Goal: Information Seeking & Learning: Learn about a topic

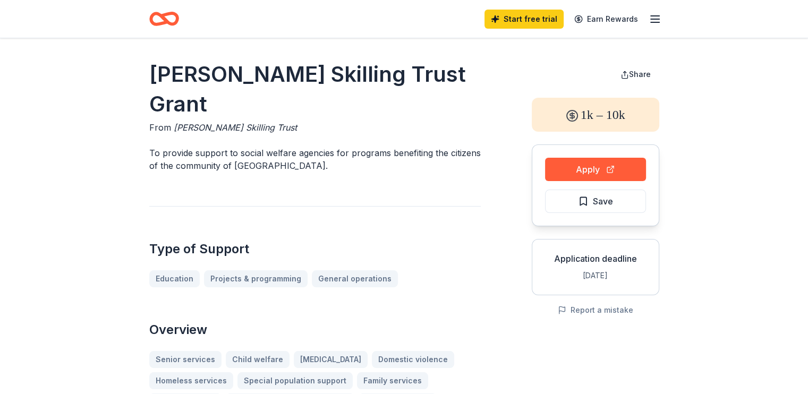
click at [656, 19] on line "button" at bounding box center [654, 19] width 8 height 0
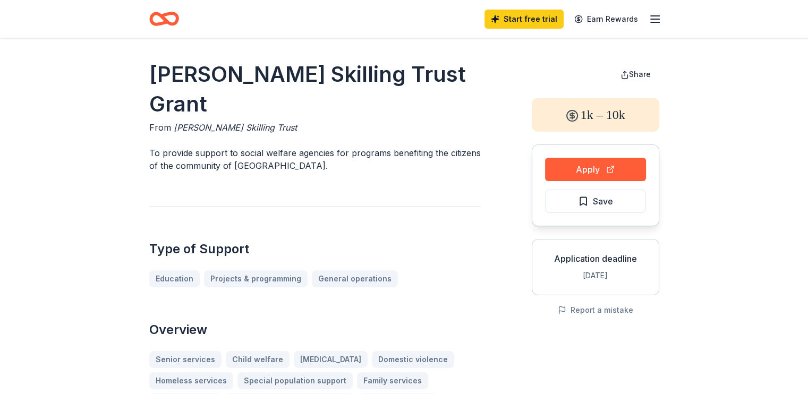
click at [168, 21] on icon "Home" at bounding box center [168, 18] width 16 height 11
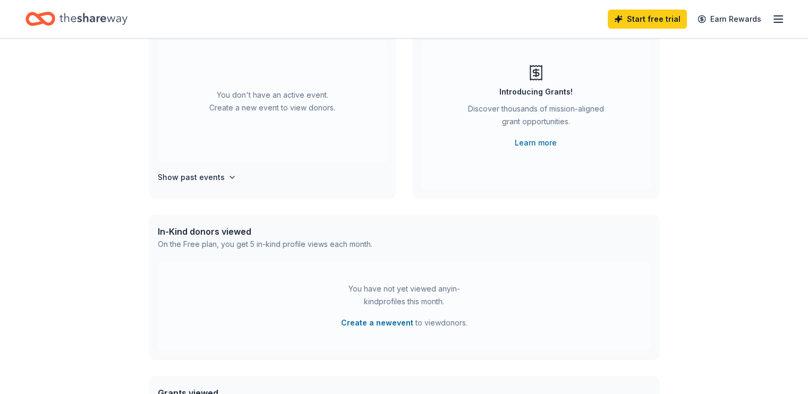
scroll to position [106, 0]
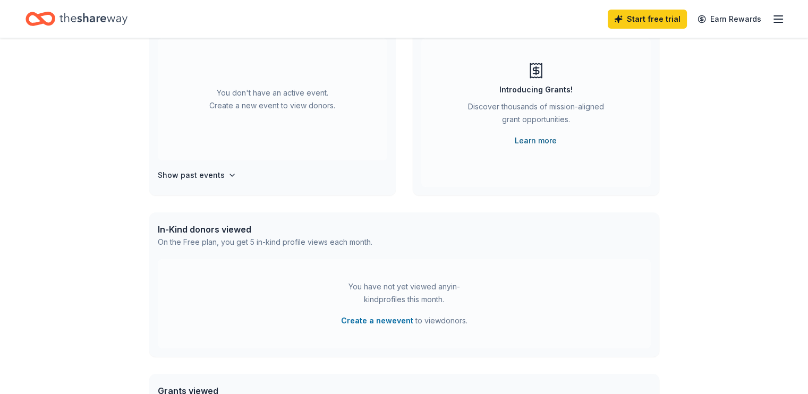
click at [531, 141] on link "Learn more" at bounding box center [535, 140] width 42 height 13
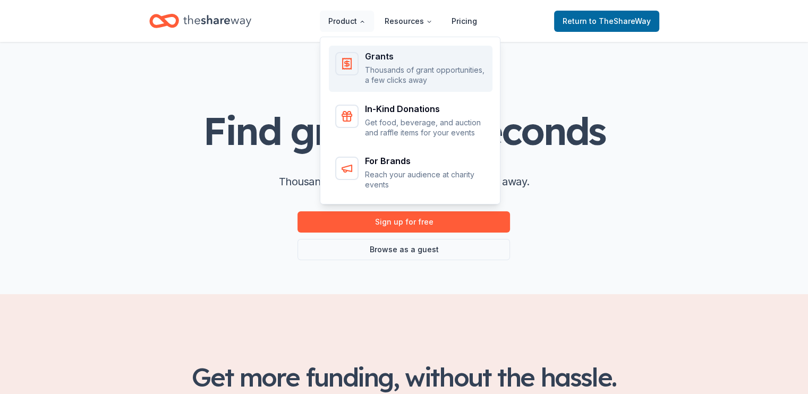
click at [378, 62] on div "Grants Thousands of grant opportunities, a few clicks away" at bounding box center [425, 68] width 121 height 33
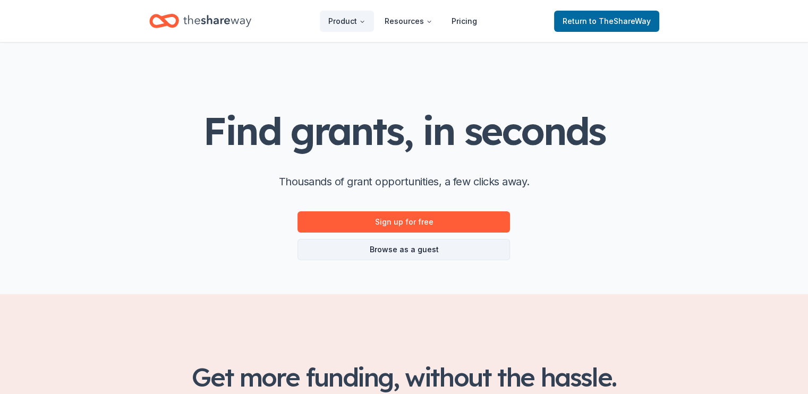
click at [427, 254] on link "Browse as a guest" at bounding box center [403, 249] width 212 height 21
click at [599, 244] on div "Find grants, in seconds Thousands of grant opportunities, a few clicks away. Si…" at bounding box center [403, 185] width 401 height 150
click at [389, 250] on link "Browse as a guest" at bounding box center [403, 249] width 212 height 21
click at [416, 251] on link "Browse as a guest" at bounding box center [403, 249] width 212 height 21
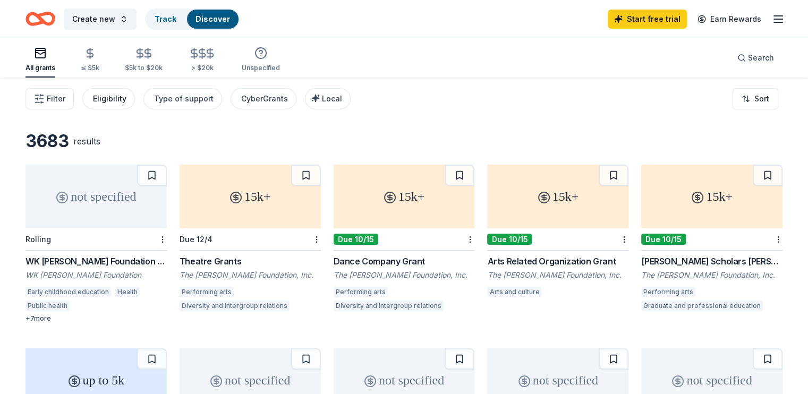
click at [126, 102] on div "Eligibility" at bounding box center [109, 98] width 33 height 13
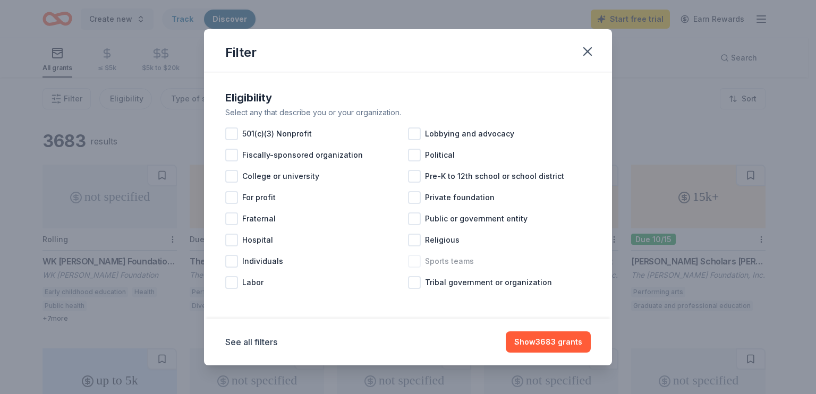
click at [417, 263] on div at bounding box center [414, 261] width 13 height 13
click at [414, 241] on div at bounding box center [414, 240] width 13 height 13
click at [414, 178] on div at bounding box center [414, 176] width 13 height 13
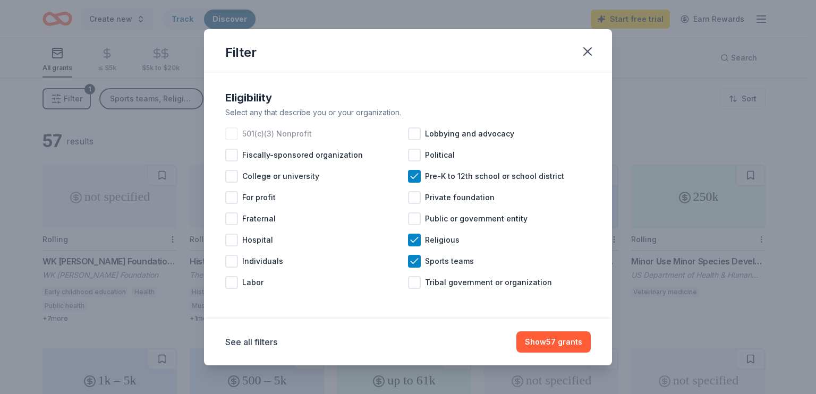
click at [230, 133] on div at bounding box center [231, 133] width 13 height 13
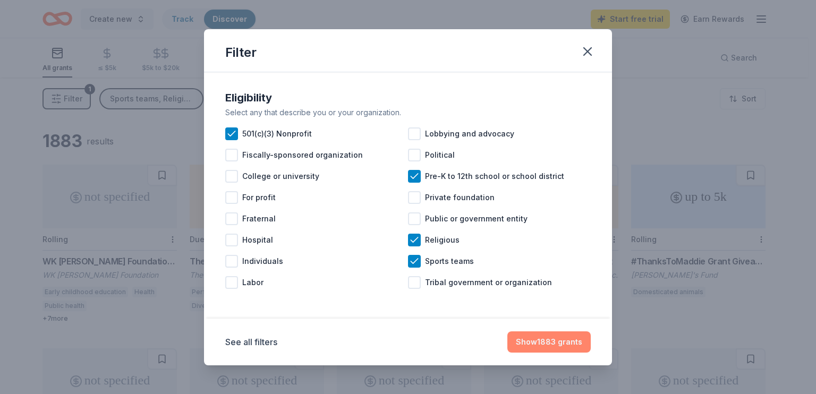
click at [570, 341] on button "Show 1883 grants" at bounding box center [548, 341] width 83 height 21
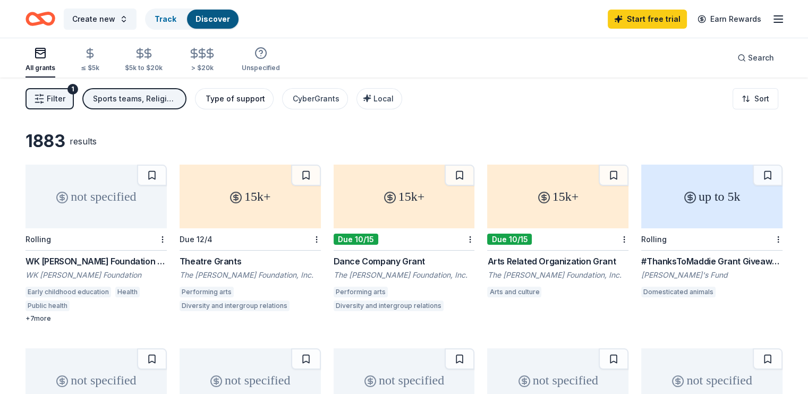
click at [246, 98] on div "Type of support" at bounding box center [234, 98] width 59 height 13
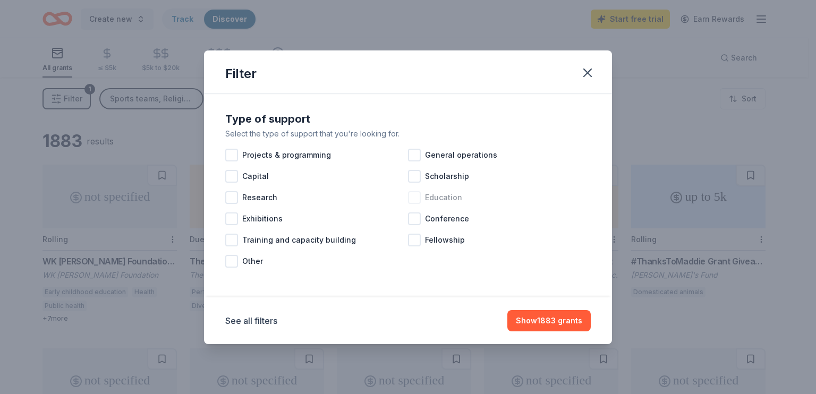
click at [442, 198] on span "Education" at bounding box center [443, 197] width 37 height 13
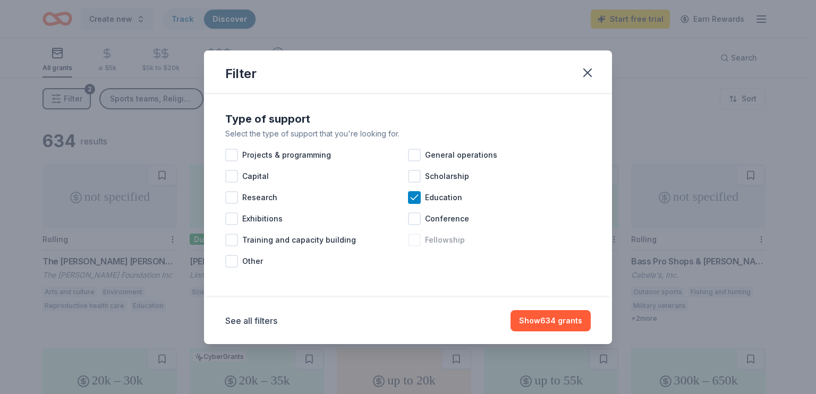
click at [449, 239] on span "Fellowship" at bounding box center [445, 240] width 40 height 13
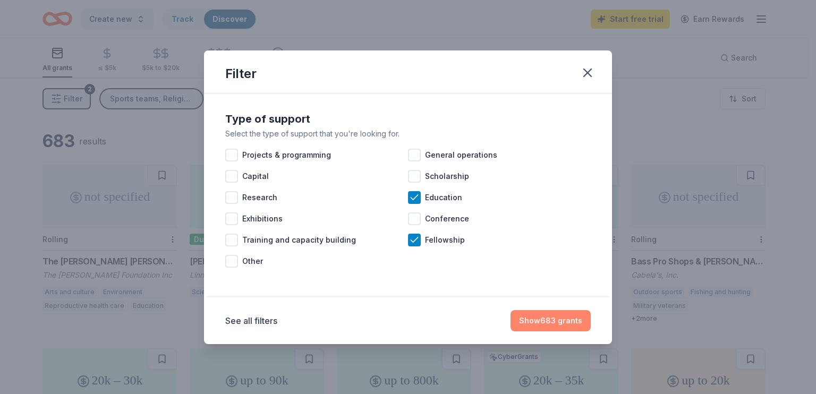
click at [567, 318] on button "Show 683 grants" at bounding box center [550, 320] width 80 height 21
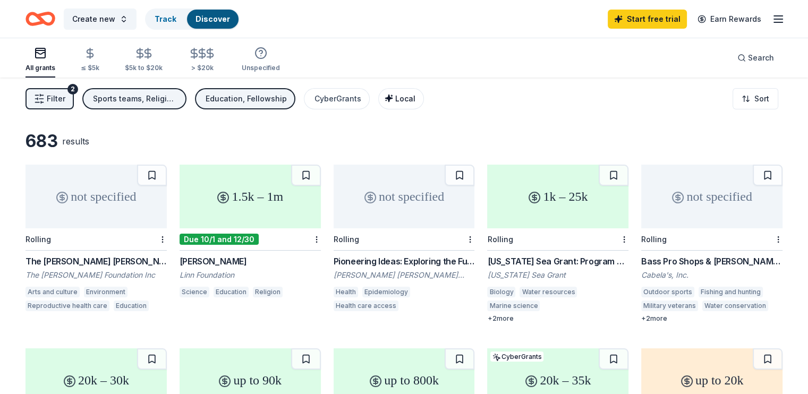
click at [415, 97] on span "Local" at bounding box center [405, 98] width 20 height 9
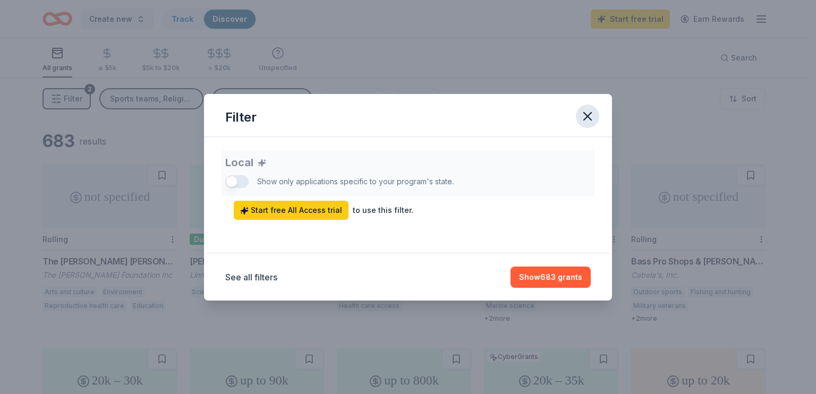
click at [584, 114] on icon "button" at bounding box center [587, 116] width 15 height 15
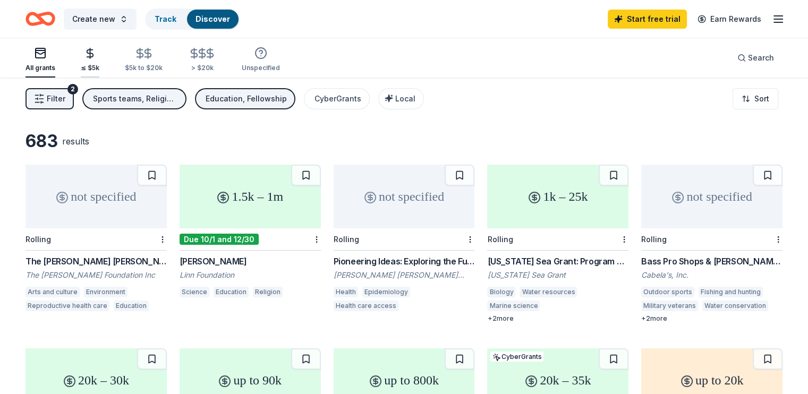
click at [96, 58] on icon "button" at bounding box center [90, 53] width 12 height 12
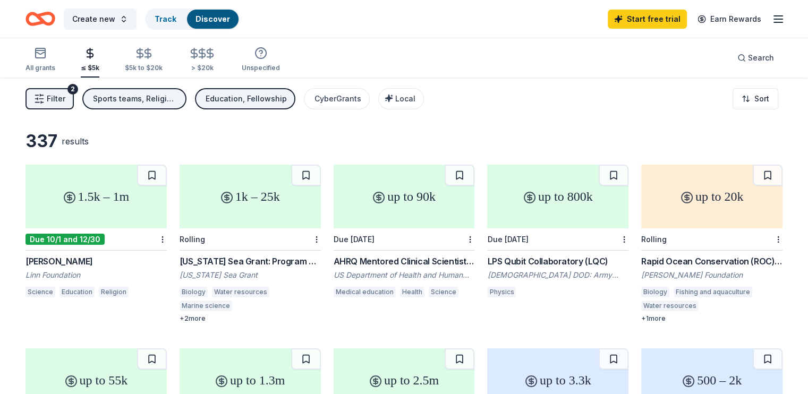
click at [283, 101] on div "Education, Fellowship" at bounding box center [245, 98] width 81 height 13
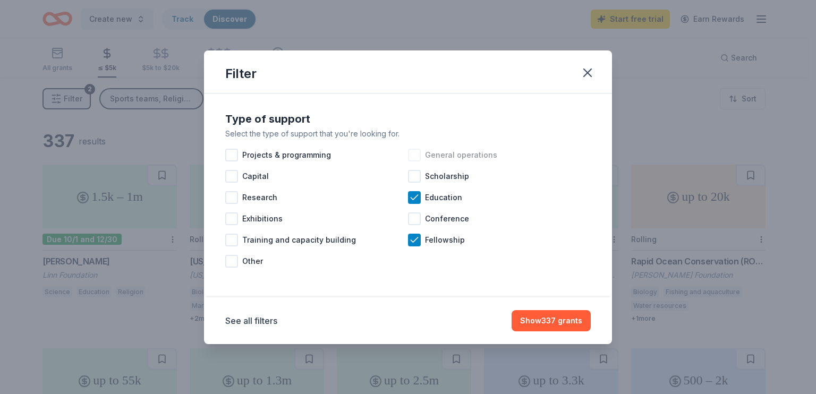
click at [464, 158] on span "General operations" at bounding box center [461, 155] width 72 height 13
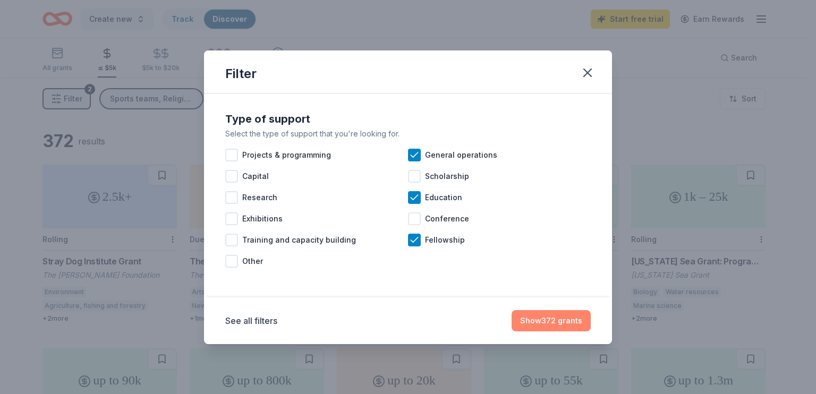
click at [553, 319] on button "Show 372 grants" at bounding box center [550, 320] width 79 height 21
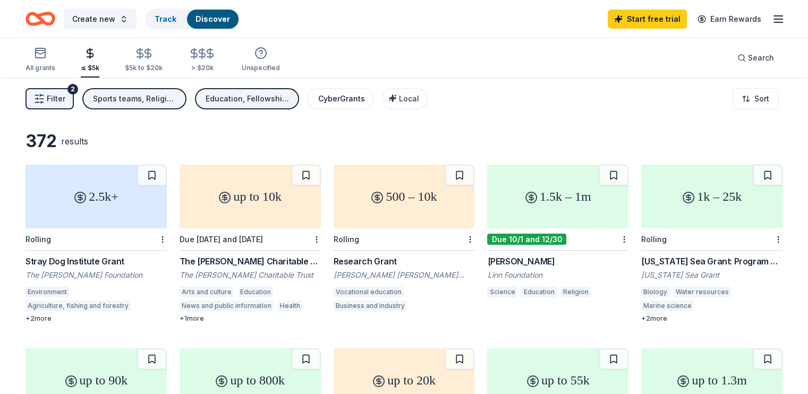
click at [361, 104] on div "CyberGrants" at bounding box center [341, 98] width 47 height 13
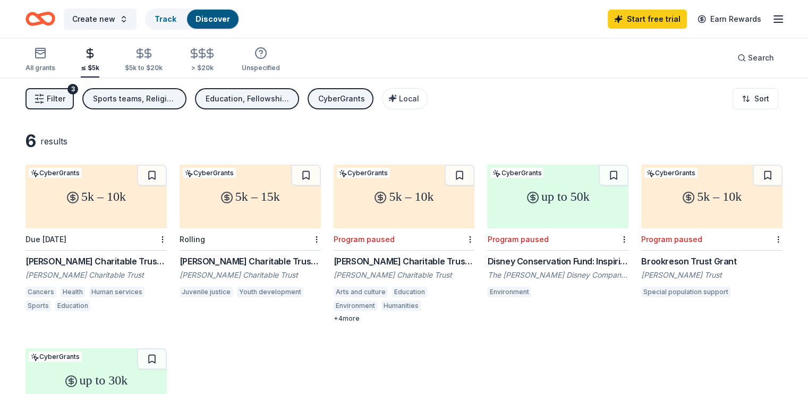
click at [106, 262] on div "[PERSON_NAME] Charitable Trust Grants" at bounding box center [95, 261] width 141 height 13
click at [261, 261] on div "Willis C. Helm Charitable Trust Grant" at bounding box center [249, 261] width 141 height 13
click at [362, 103] on div "CyberGrants" at bounding box center [341, 98] width 47 height 13
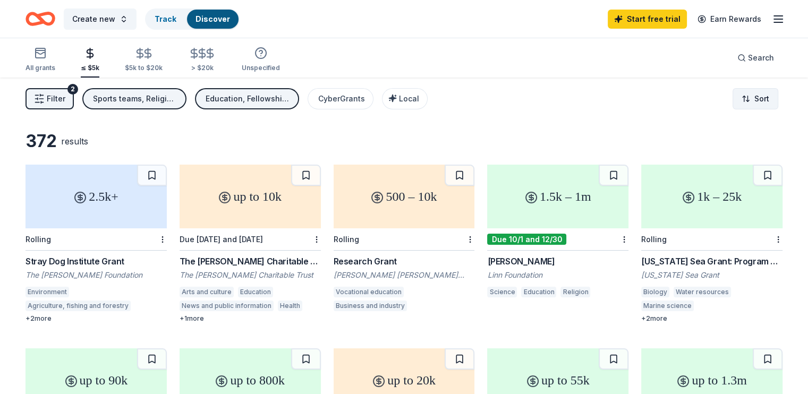
click at [747, 97] on html "Create new Track Discover Start free trial Earn Rewards All grants ≤ $5k $5k to…" at bounding box center [404, 197] width 808 height 394
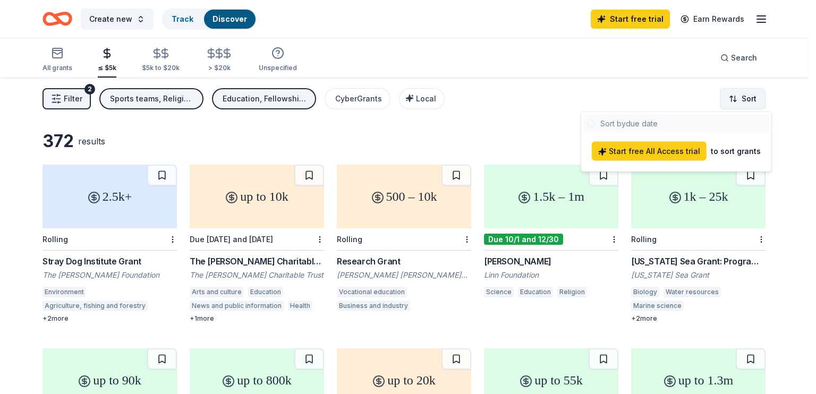
click at [747, 97] on html "Create new Track Discover Start free trial Earn Rewards All grants ≤ $5k $5k to…" at bounding box center [408, 197] width 816 height 394
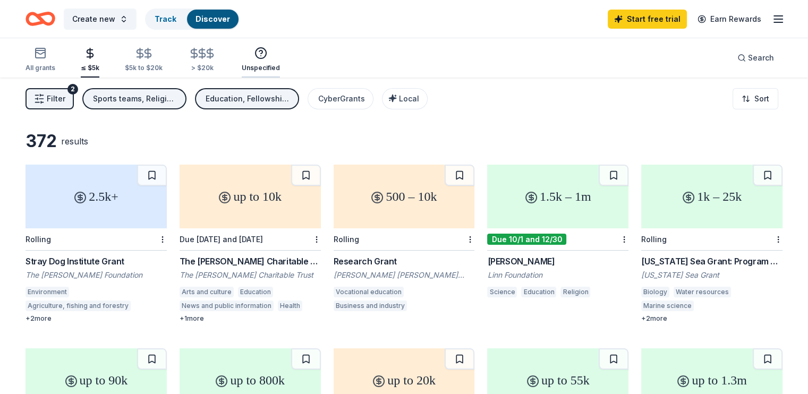
click at [267, 54] on icon "button" at bounding box center [260, 53] width 13 height 13
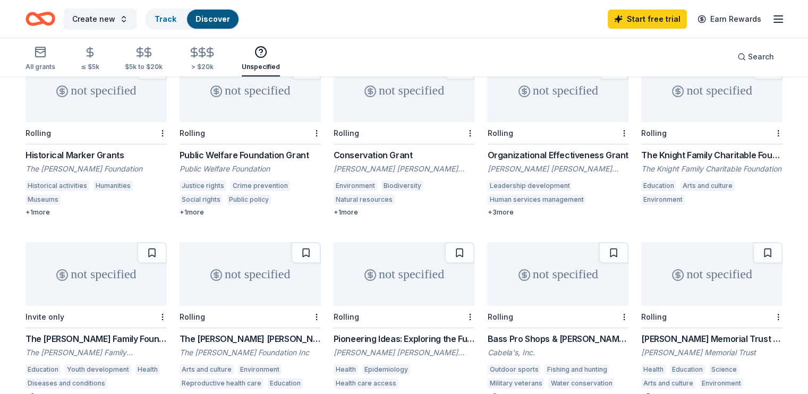
scroll to position [159, 0]
